Goal: Task Accomplishment & Management: Use online tool/utility

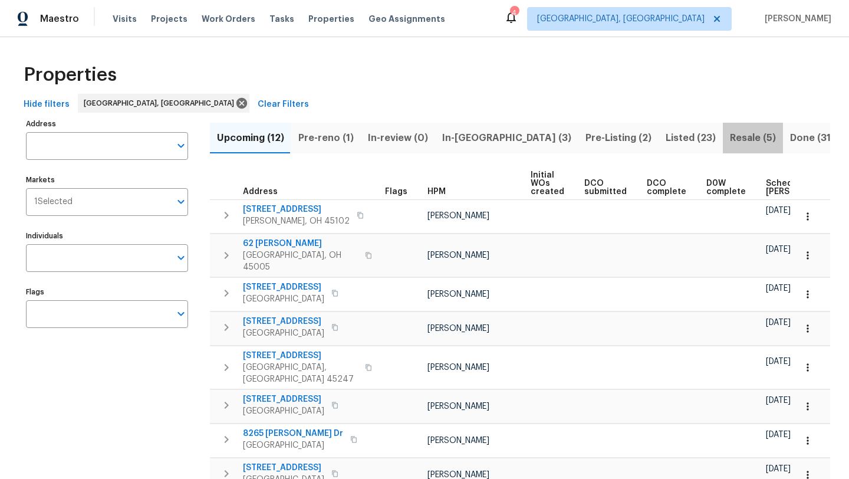
click at [730, 131] on span "Resale (5)" at bounding box center [753, 138] width 46 height 17
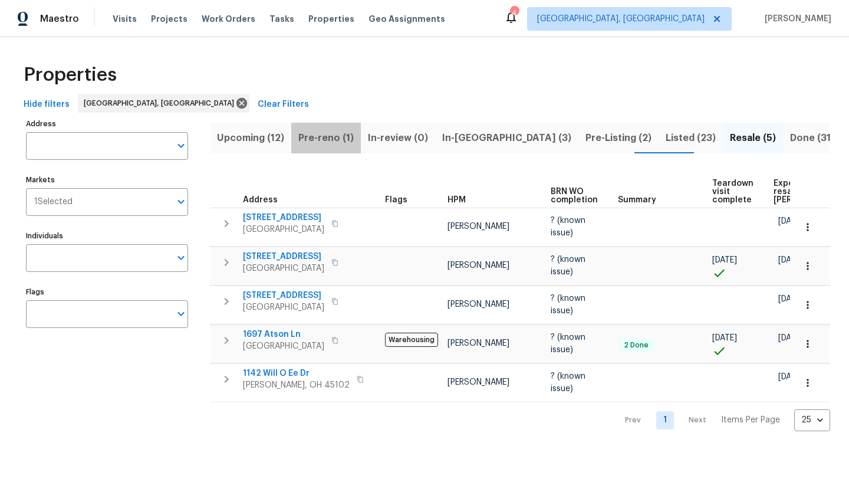
click at [343, 137] on span "Pre-reno (1)" at bounding box center [325, 138] width 55 height 17
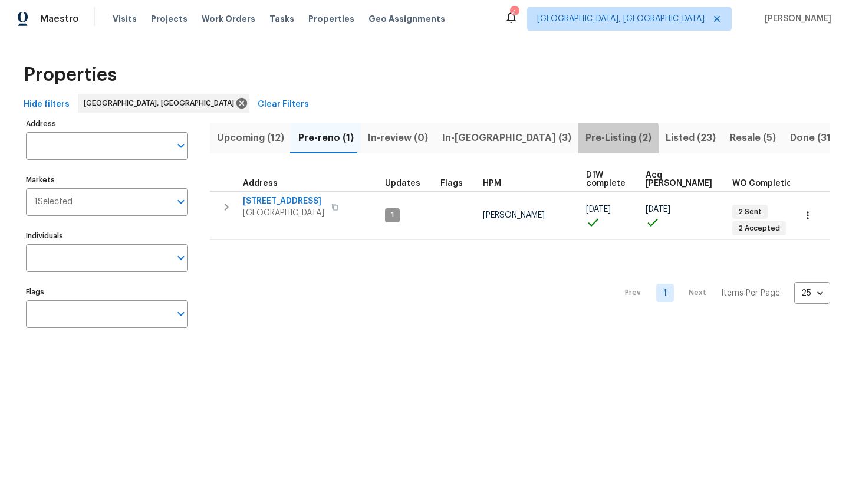
click at [586, 140] on span "Pre-Listing (2)" at bounding box center [619, 138] width 66 height 17
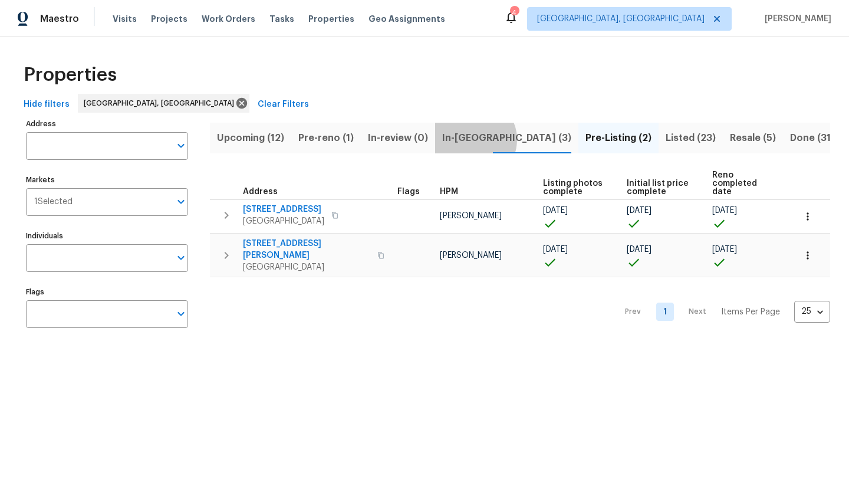
click at [469, 139] on span "In-[GEOGRAPHIC_DATA] (3)" at bounding box center [506, 138] width 129 height 17
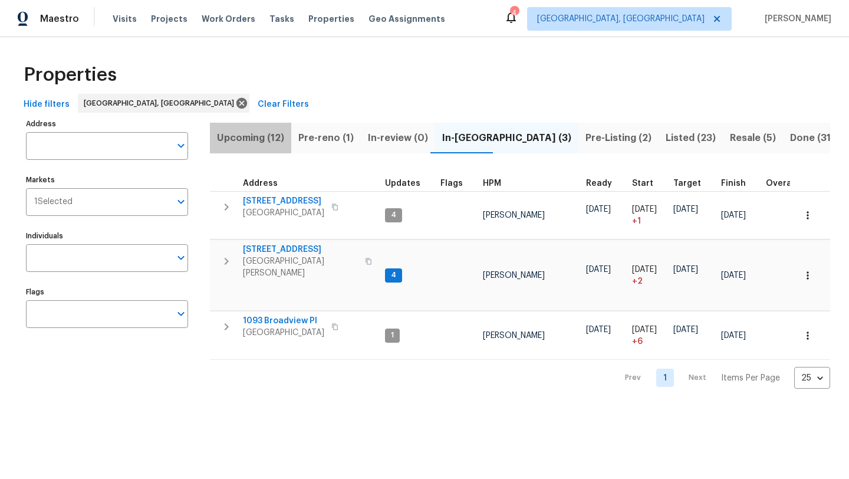
click at [259, 147] on button "Upcoming (12)" at bounding box center [250, 138] width 81 height 31
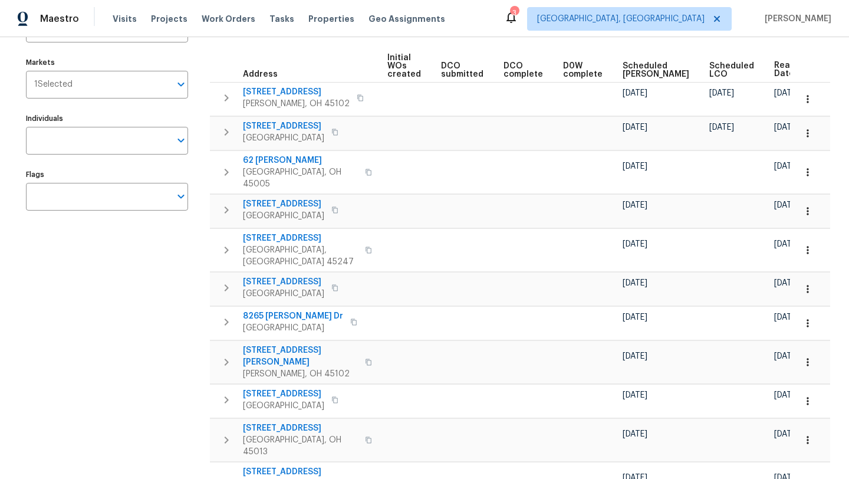
scroll to position [134, 0]
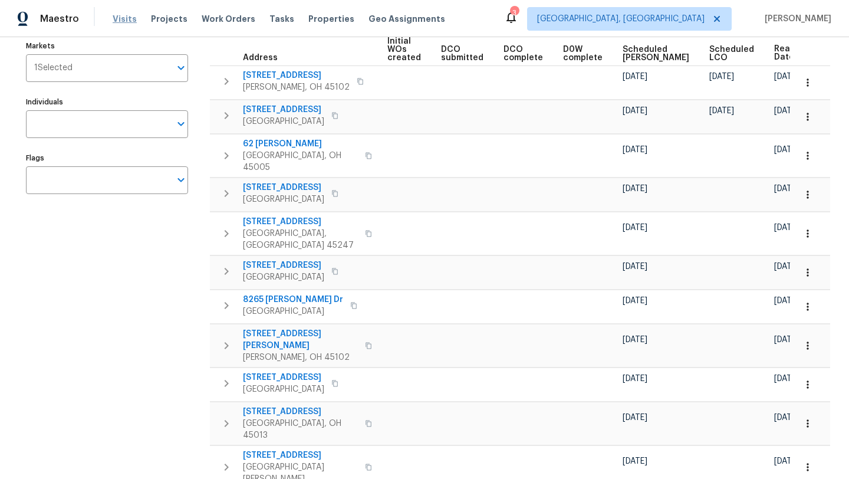
click at [117, 20] on span "Visits" at bounding box center [125, 19] width 24 height 12
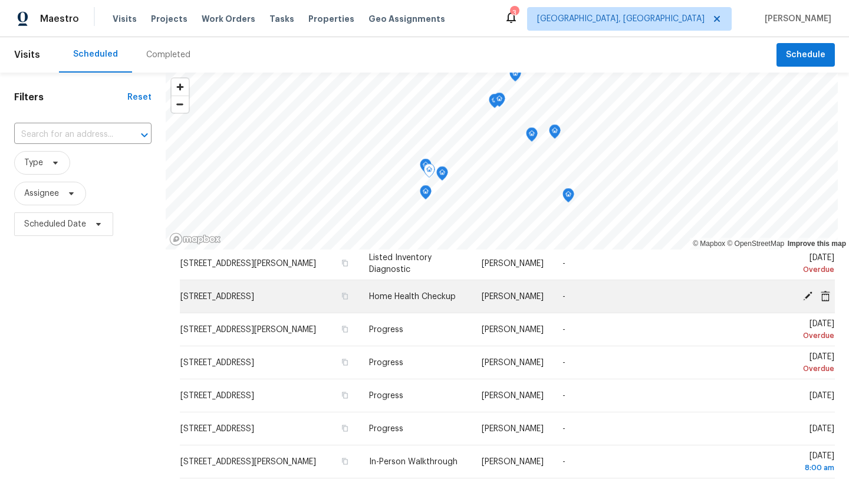
scroll to position [79, 0]
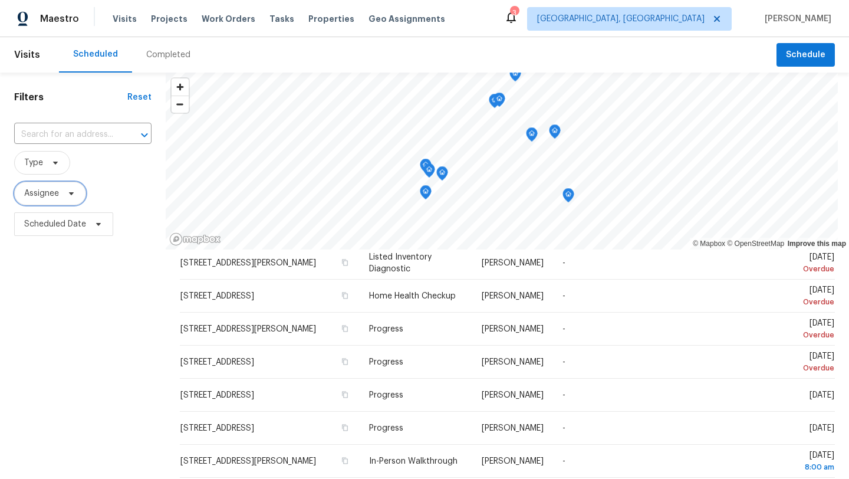
click at [50, 198] on span "Assignee" at bounding box center [41, 194] width 35 height 12
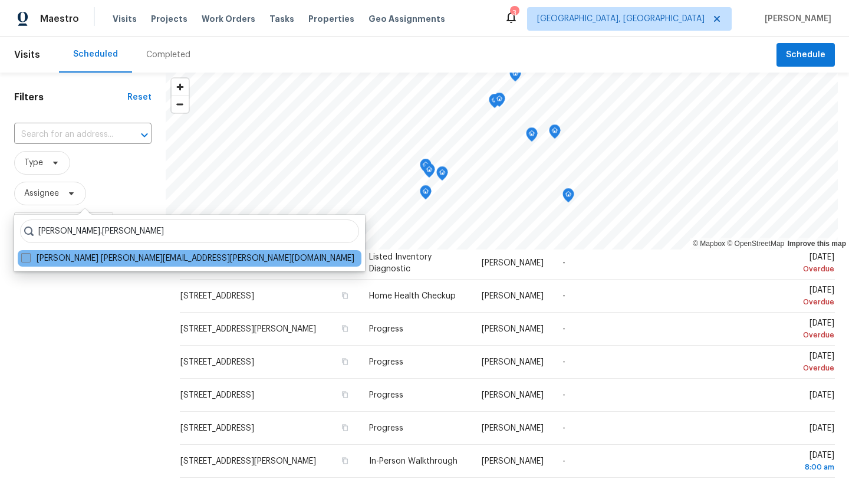
type input "alison.brice"
click at [27, 257] on span at bounding box center [25, 257] width 9 height 9
click at [27, 257] on input "Alison Brice alison.brice@opendoor.com" at bounding box center [25, 256] width 8 height 8
checkbox input "true"
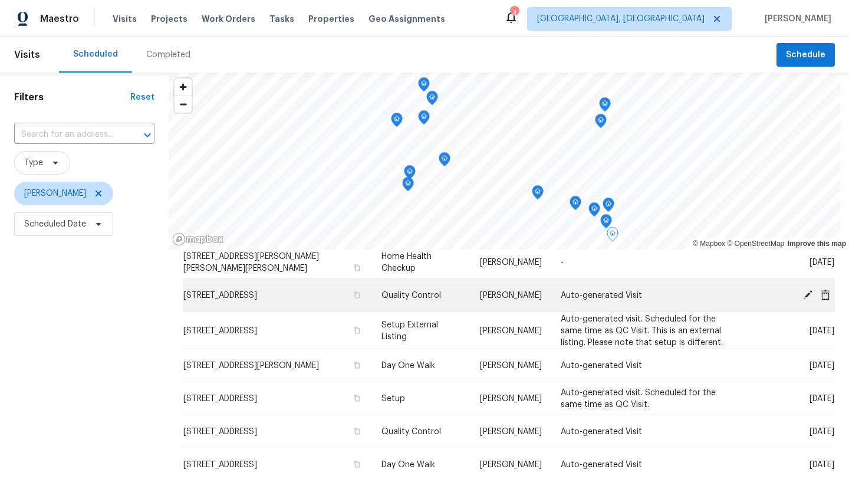
scroll to position [153, 0]
